Goal: Task Accomplishment & Management: Use online tool/utility

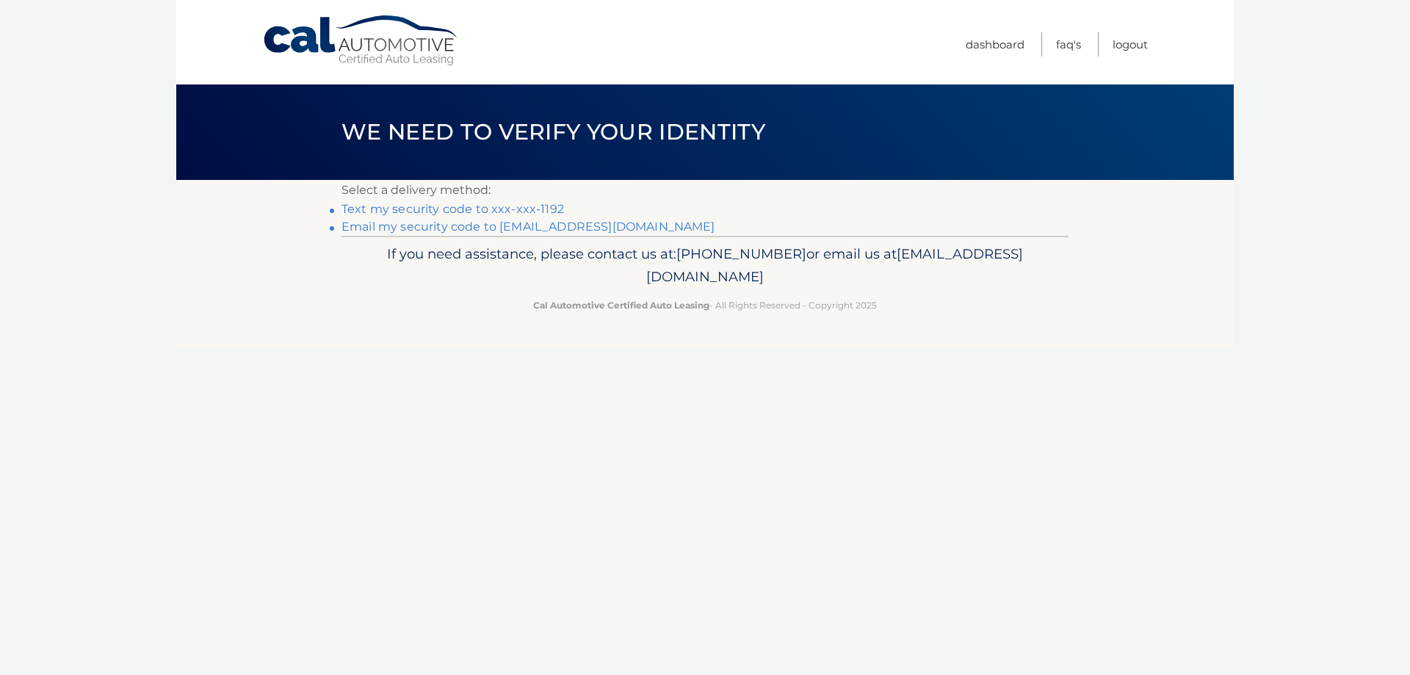
click at [395, 209] on link "Text my security code to xxx-xxx-1192" at bounding box center [452, 209] width 223 height 14
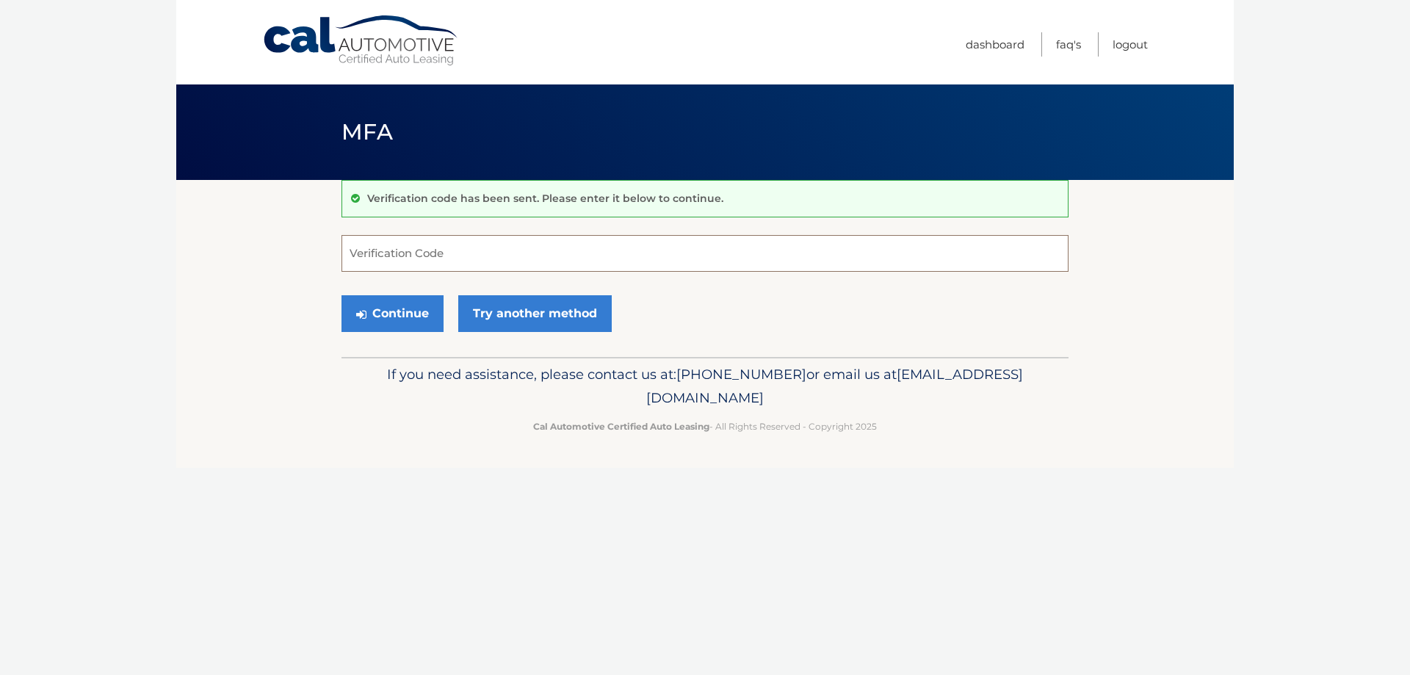
click at [494, 249] on input "Verification Code" at bounding box center [704, 253] width 727 height 37
type input "452829"
click at [419, 297] on button "Continue" at bounding box center [392, 313] width 102 height 37
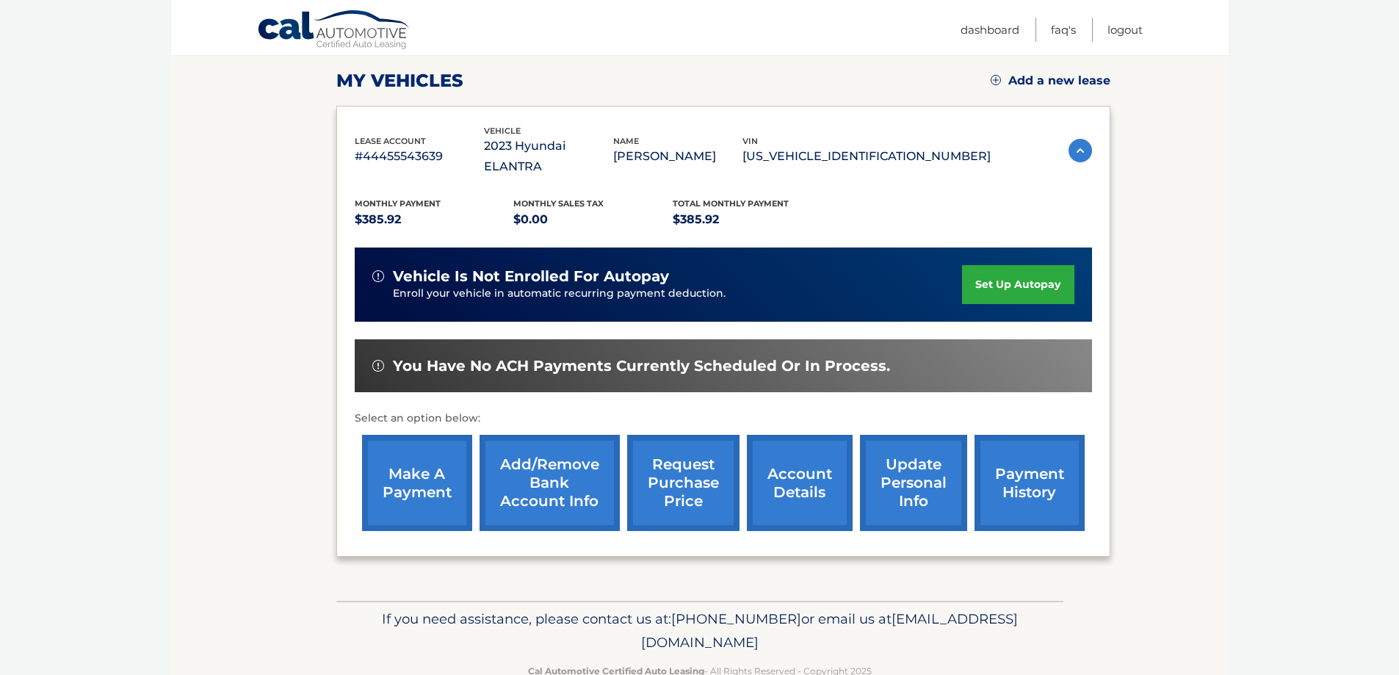
scroll to position [215, 0]
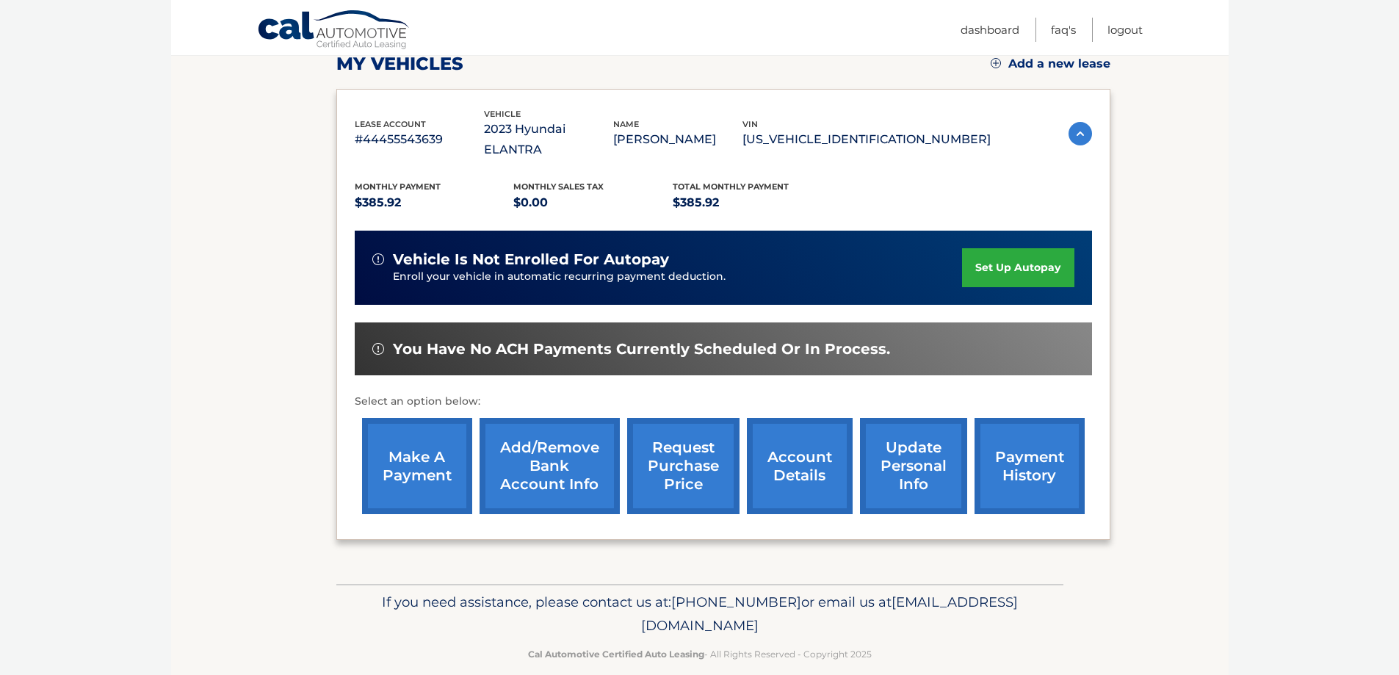
click at [427, 433] on link "make a payment" at bounding box center [417, 466] width 110 height 96
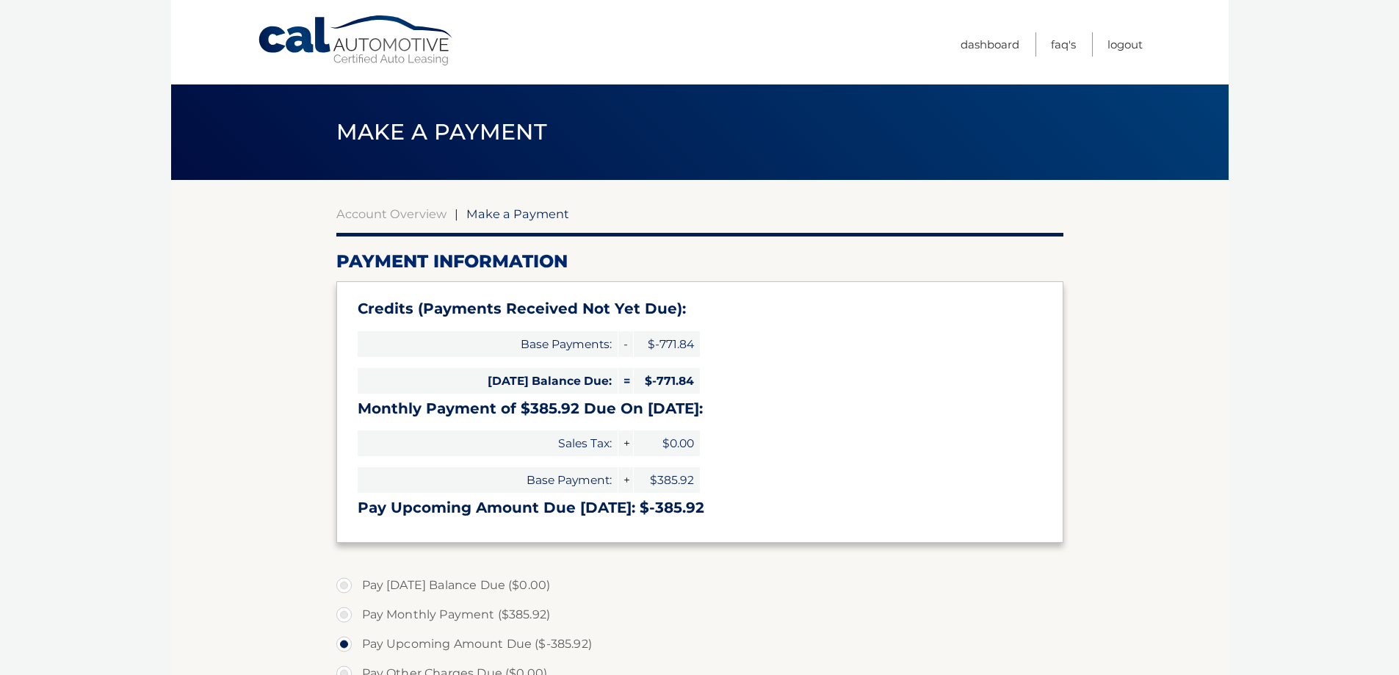
select select "M2Y1MzczOTAtZDk0Ni00MTIxLWIxMjktNjc1ZWQ1ODVjMDE4"
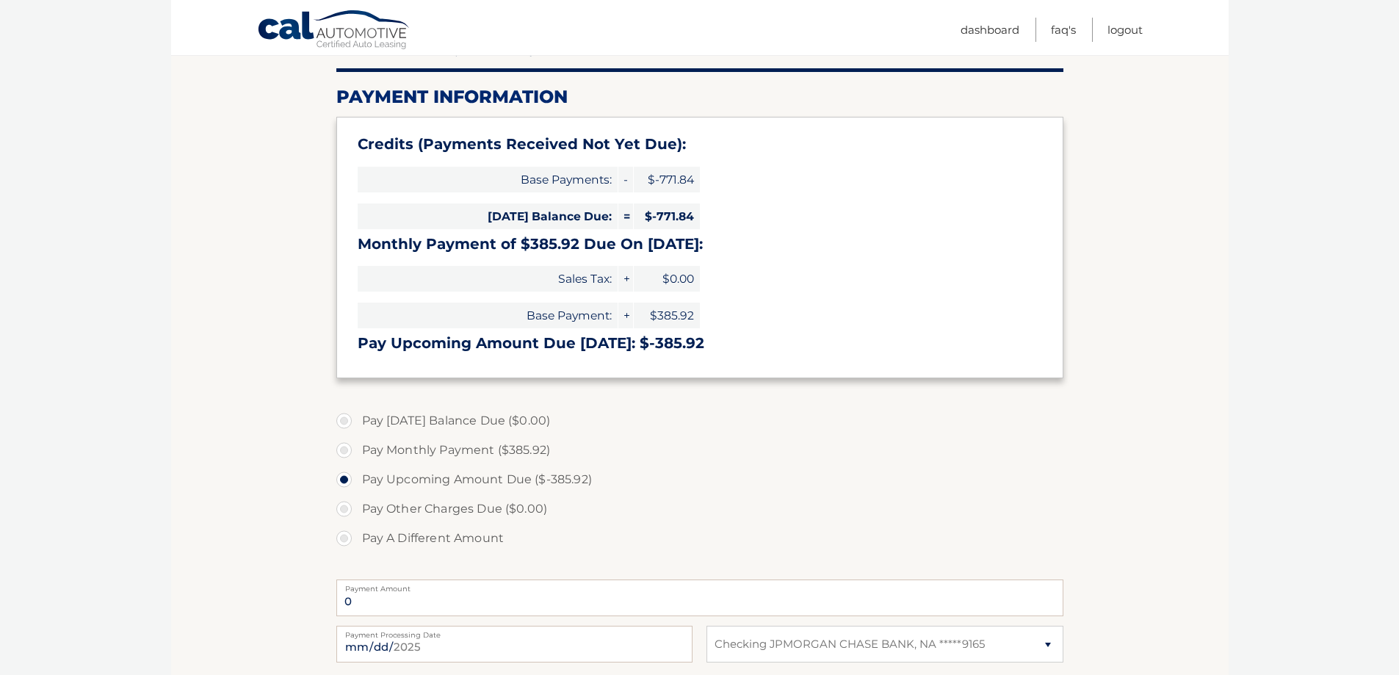
scroll to position [73, 0]
